Goal: Navigation & Orientation: Find specific page/section

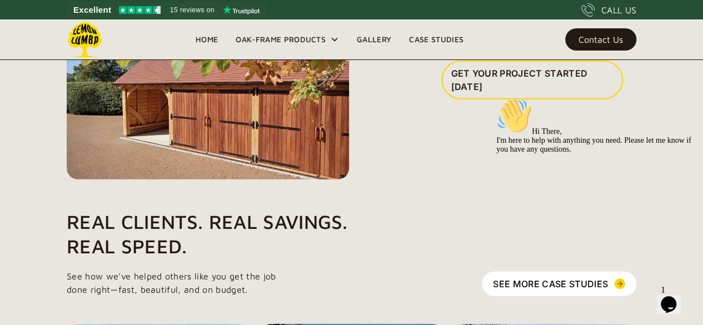
scroll to position [1525, 0]
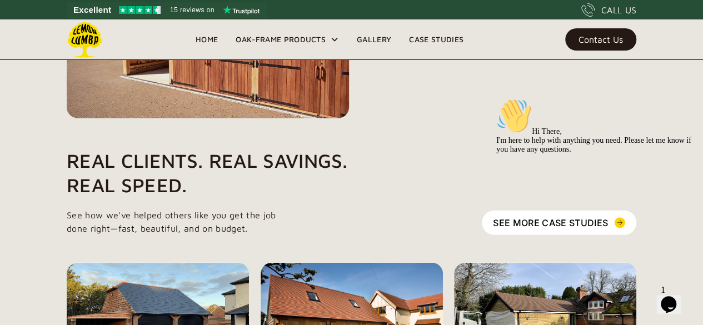
click at [496, 98] on icon "Chat attention grabber" at bounding box center [496, 98] width 0 height 0
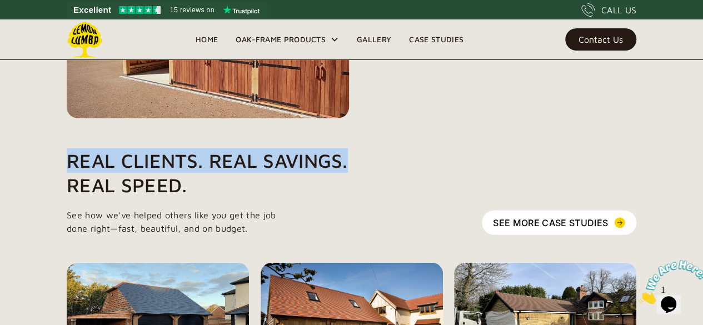
scroll to position [1188, 0]
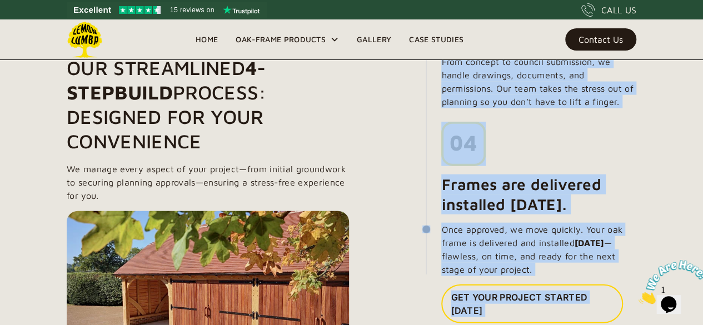
drag, startPoint x: 413, startPoint y: 221, endPoint x: 14, endPoint y: -35, distance: 474.3
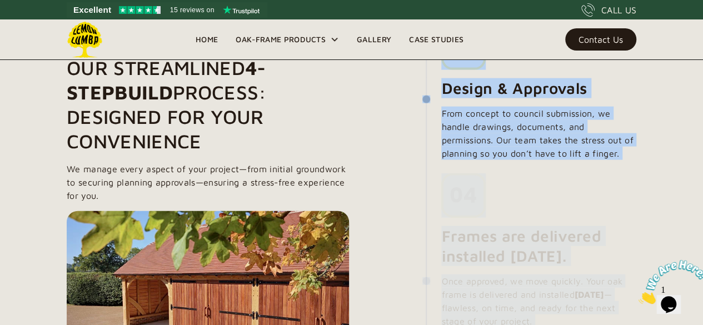
click at [375, 41] on link "Gallery" at bounding box center [374, 39] width 52 height 17
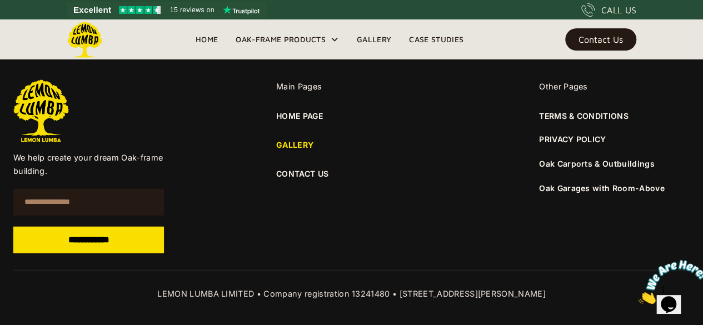
scroll to position [1447, 0]
